Goal: Task Accomplishment & Management: Use online tool/utility

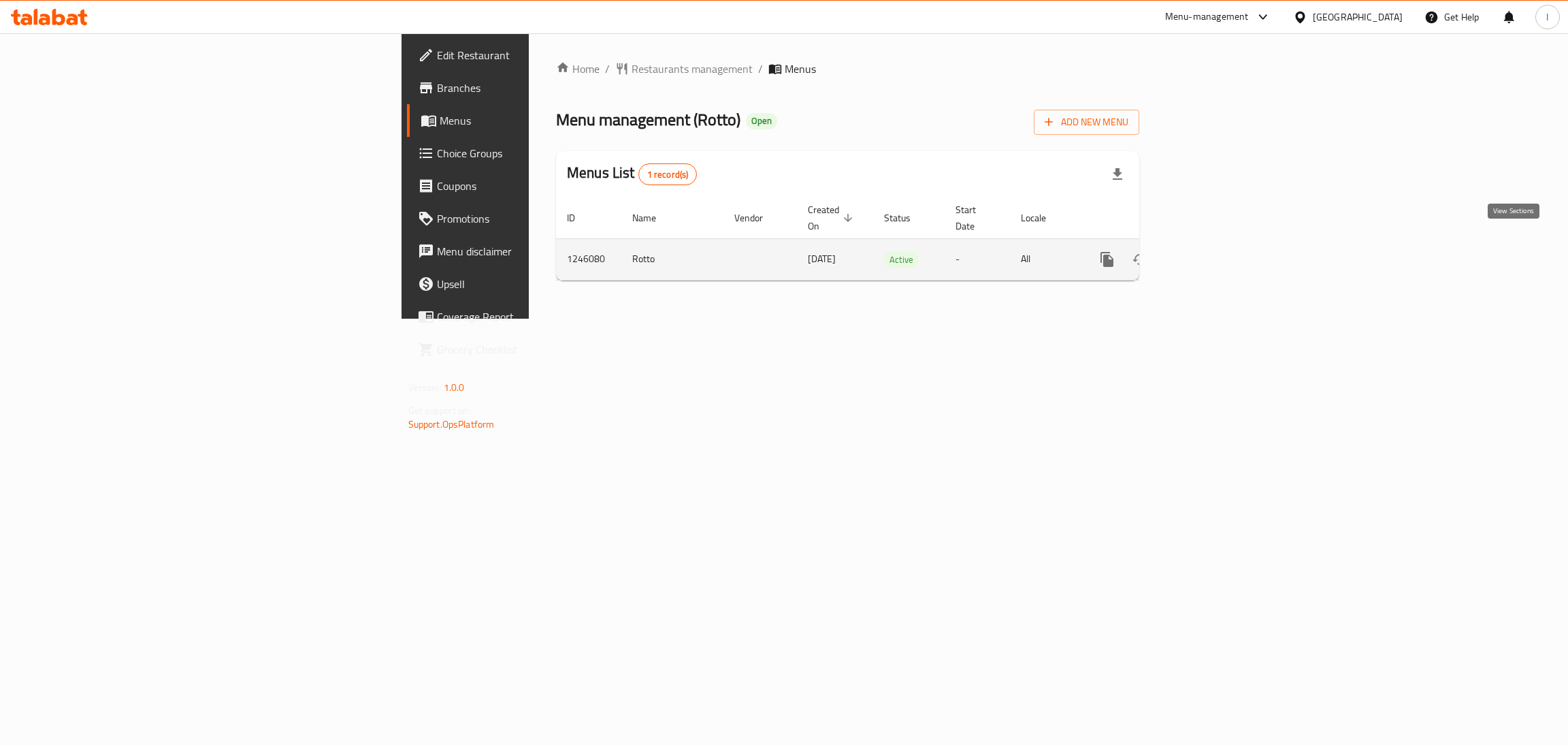
click at [1214, 251] on icon "enhanced table" at bounding box center [1205, 259] width 16 height 16
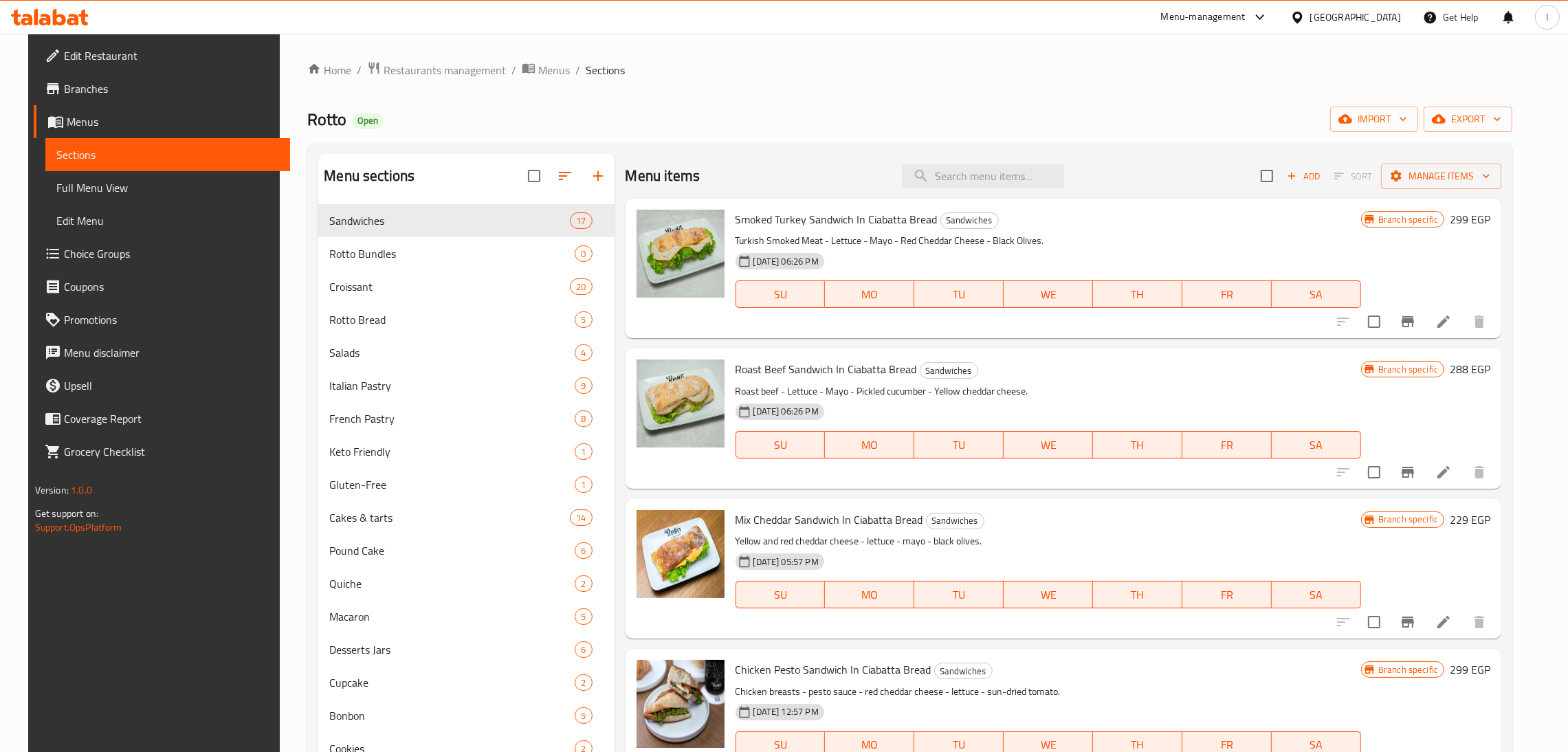
click at [1422, 272] on div "Branch specific 299 EGP" at bounding box center [1425, 268] width 129 height 118
click at [1452, 319] on icon at bounding box center [1444, 322] width 16 height 16
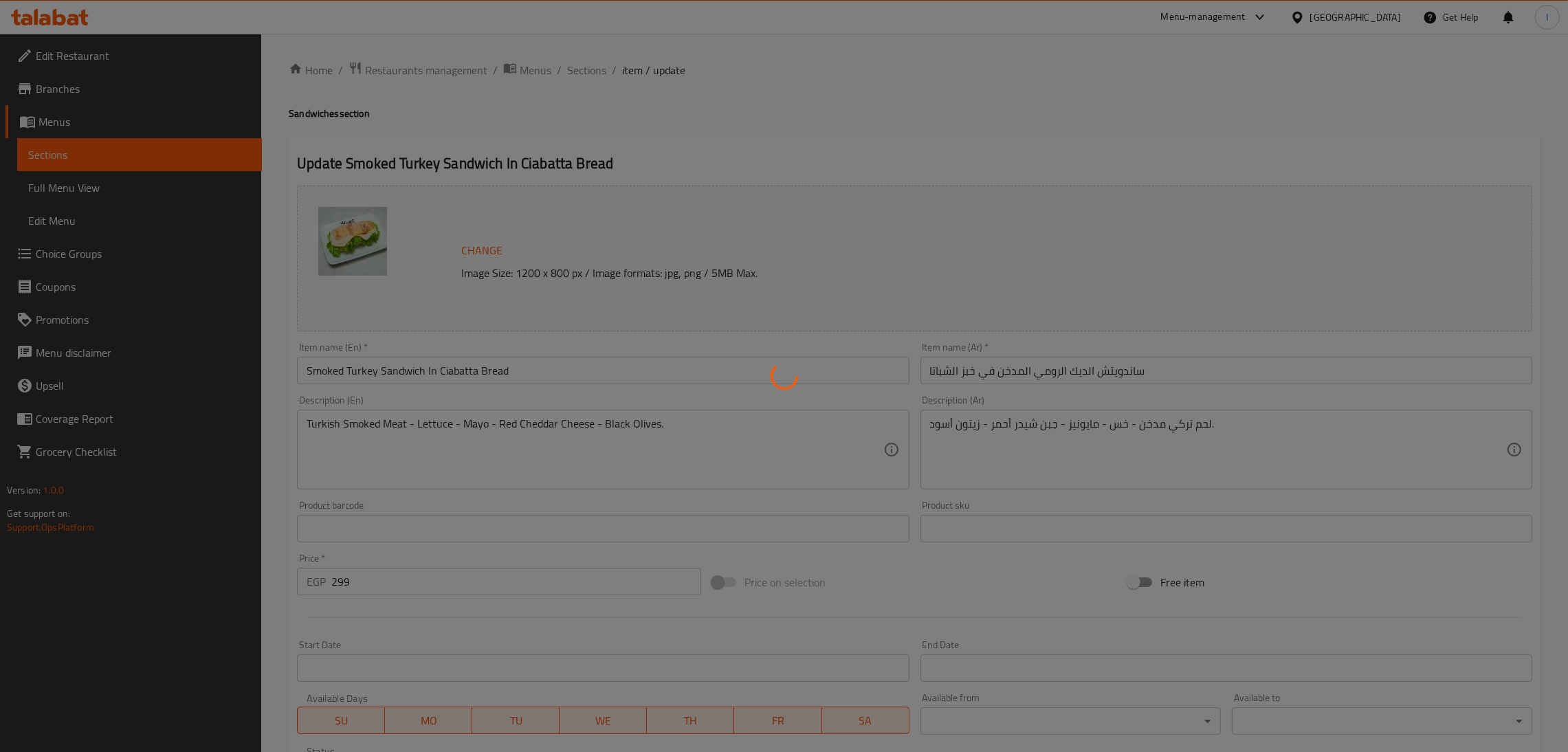
scroll to position [237, 0]
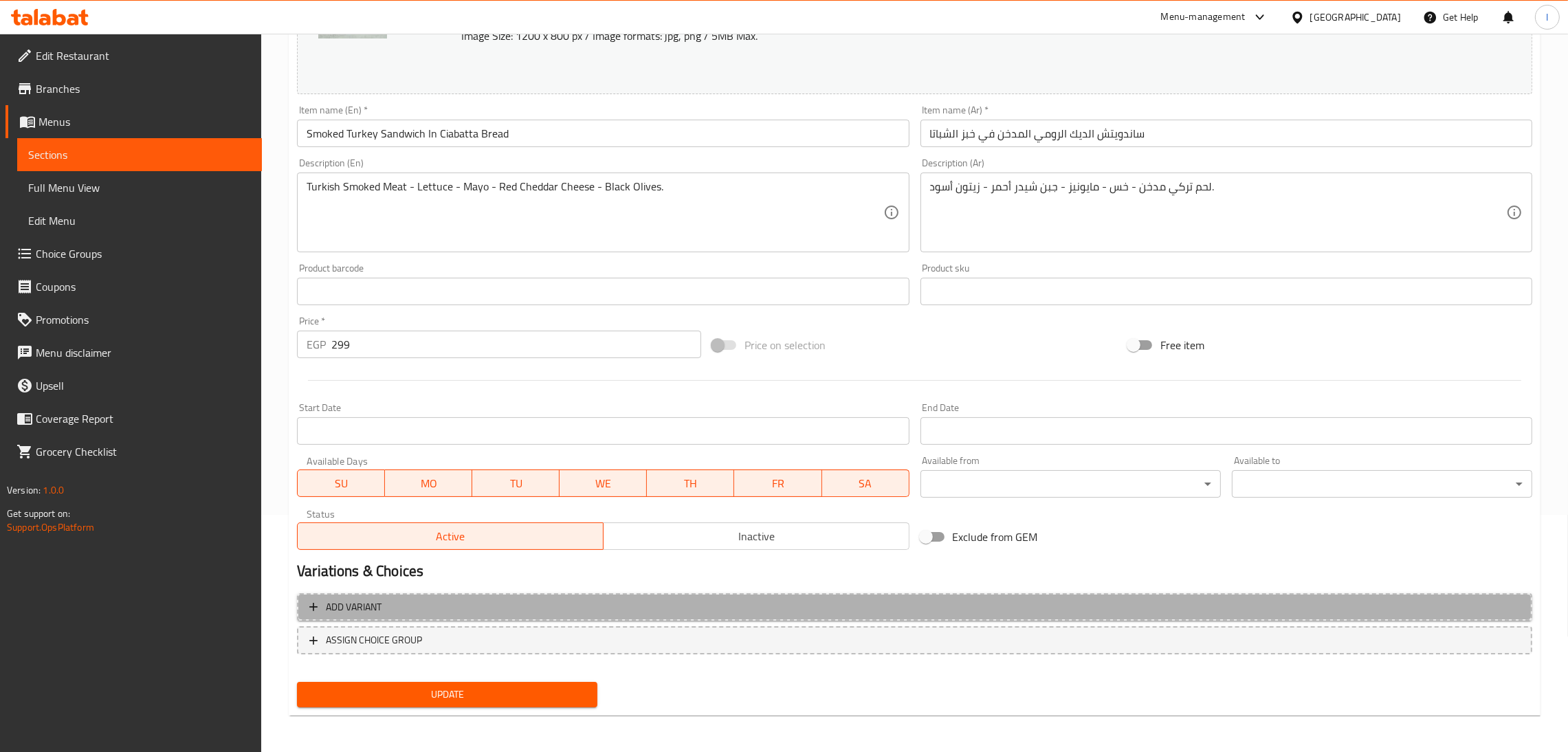
click at [428, 611] on span "Add variant" at bounding box center [914, 607] width 1210 height 17
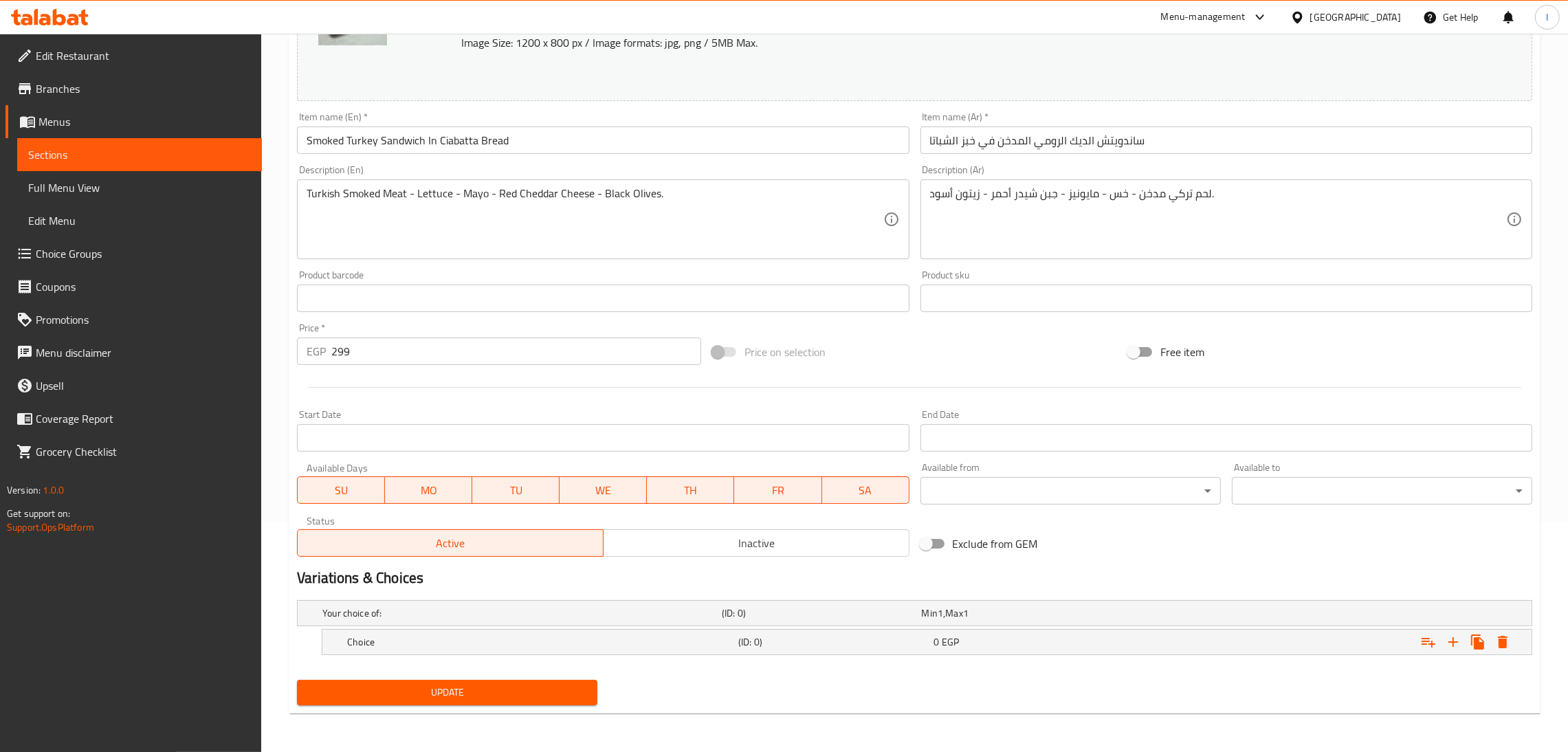
scroll to position [230, 0]
click at [480, 618] on h5 "Your choice of:" at bounding box center [519, 613] width 393 height 14
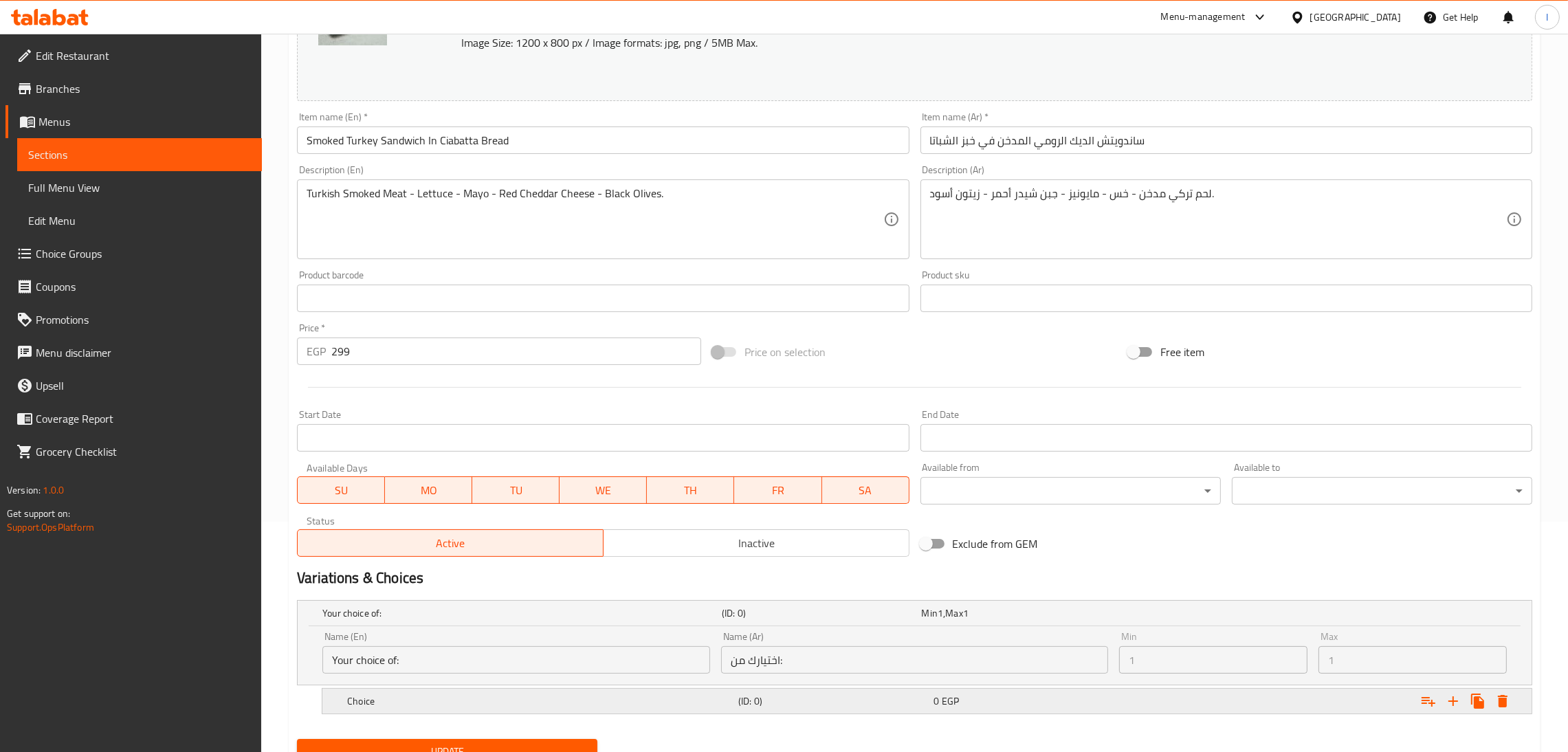
click at [401, 620] on h5 "Choice" at bounding box center [519, 613] width 393 height 14
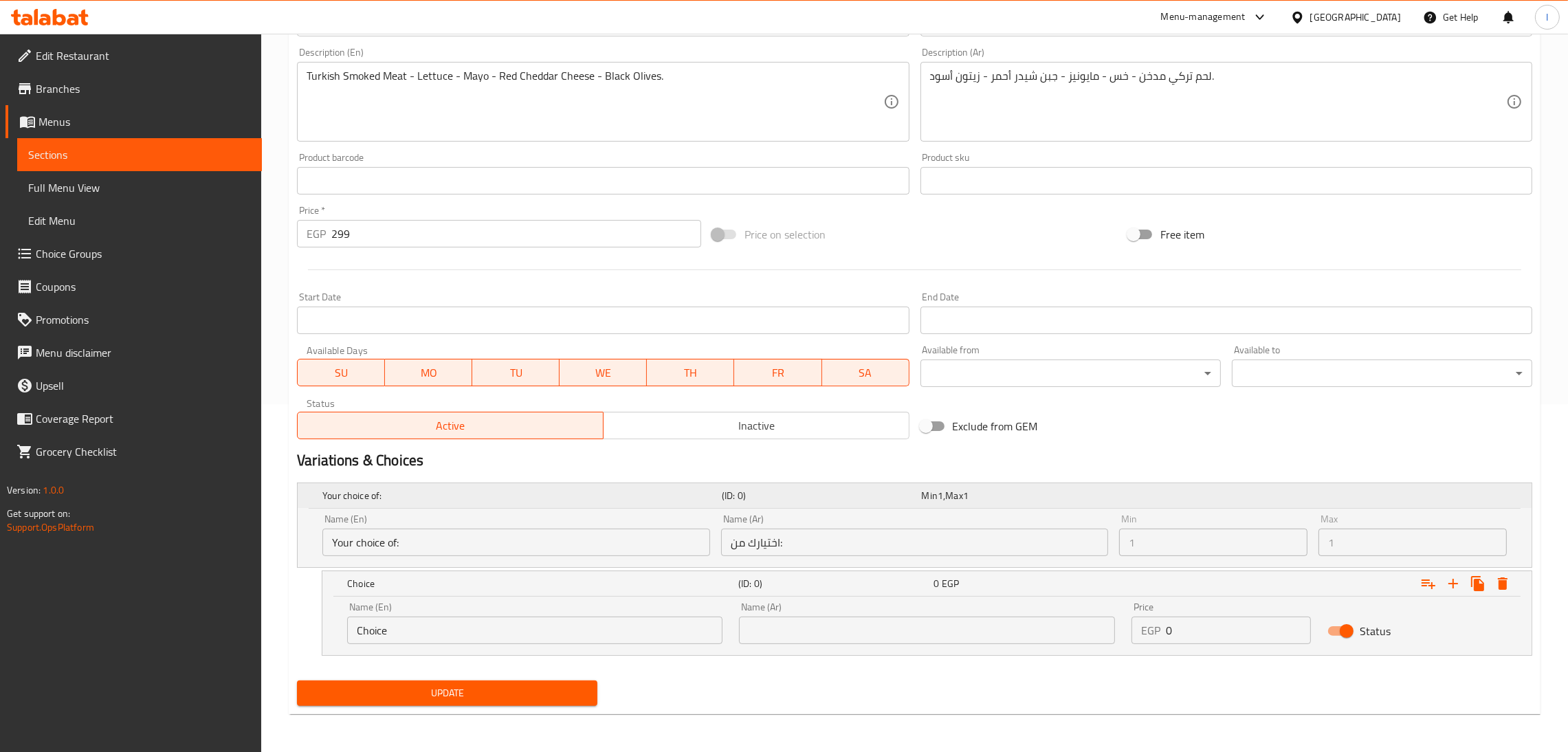
scroll to position [348, 0]
click at [75, 24] on icon at bounding box center [73, 20] width 12 height 12
